Goal: Task Accomplishment & Management: Use online tool/utility

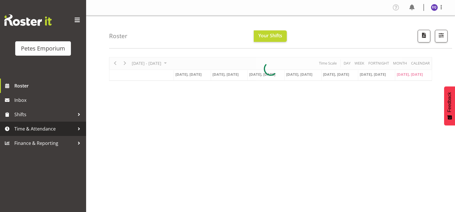
click at [48, 126] on span "Time & Attendance" at bounding box center [44, 129] width 60 height 9
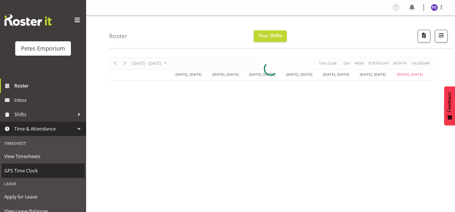
click at [29, 171] on span "GPS Time Clock" at bounding box center [43, 171] width 78 height 9
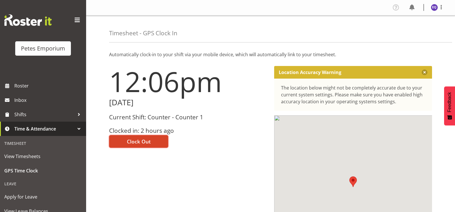
click at [149, 139] on span "Clock Out" at bounding box center [139, 141] width 24 height 7
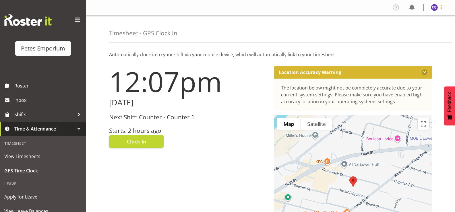
click at [442, 6] on span at bounding box center [441, 7] width 7 height 7
click at [408, 32] on link "Log Out" at bounding box center [417, 30] width 55 height 10
